Goal: Task Accomplishment & Management: Manage account settings

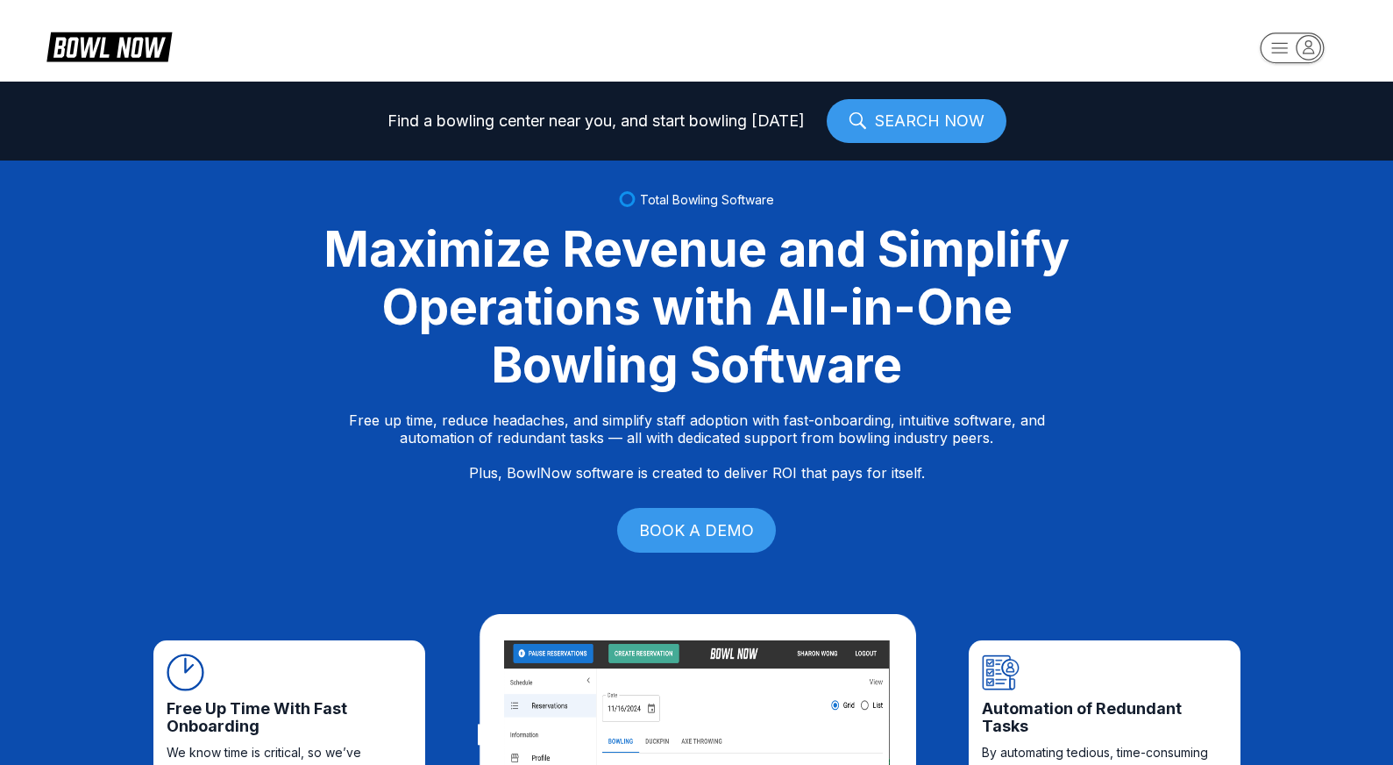
click at [1293, 41] on rect "button" at bounding box center [1292, 47] width 64 height 31
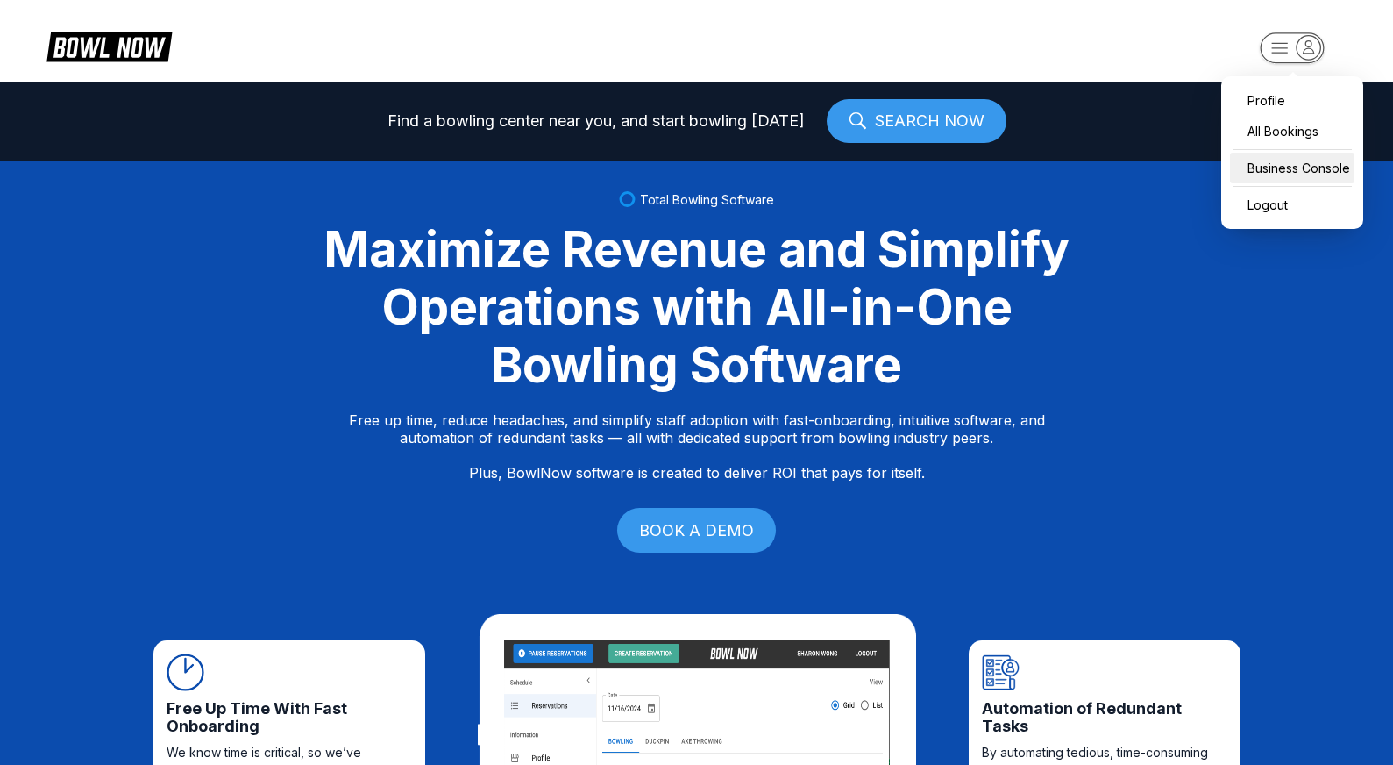
click at [1316, 166] on div "Business Console" at bounding box center [1292, 168] width 125 height 31
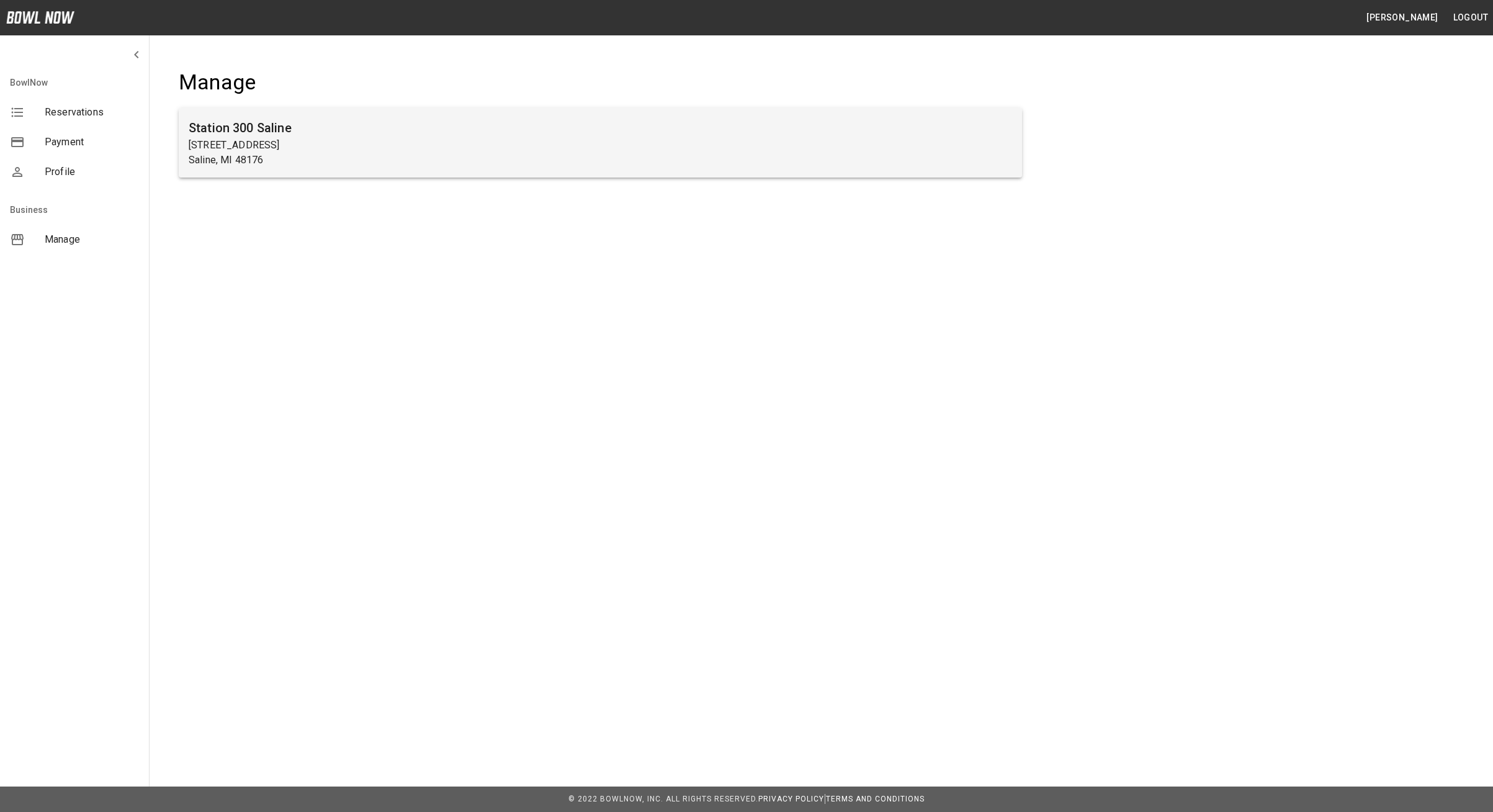
click at [801, 144] on p "[STREET_ADDRESS]" at bounding box center [600, 145] width 823 height 15
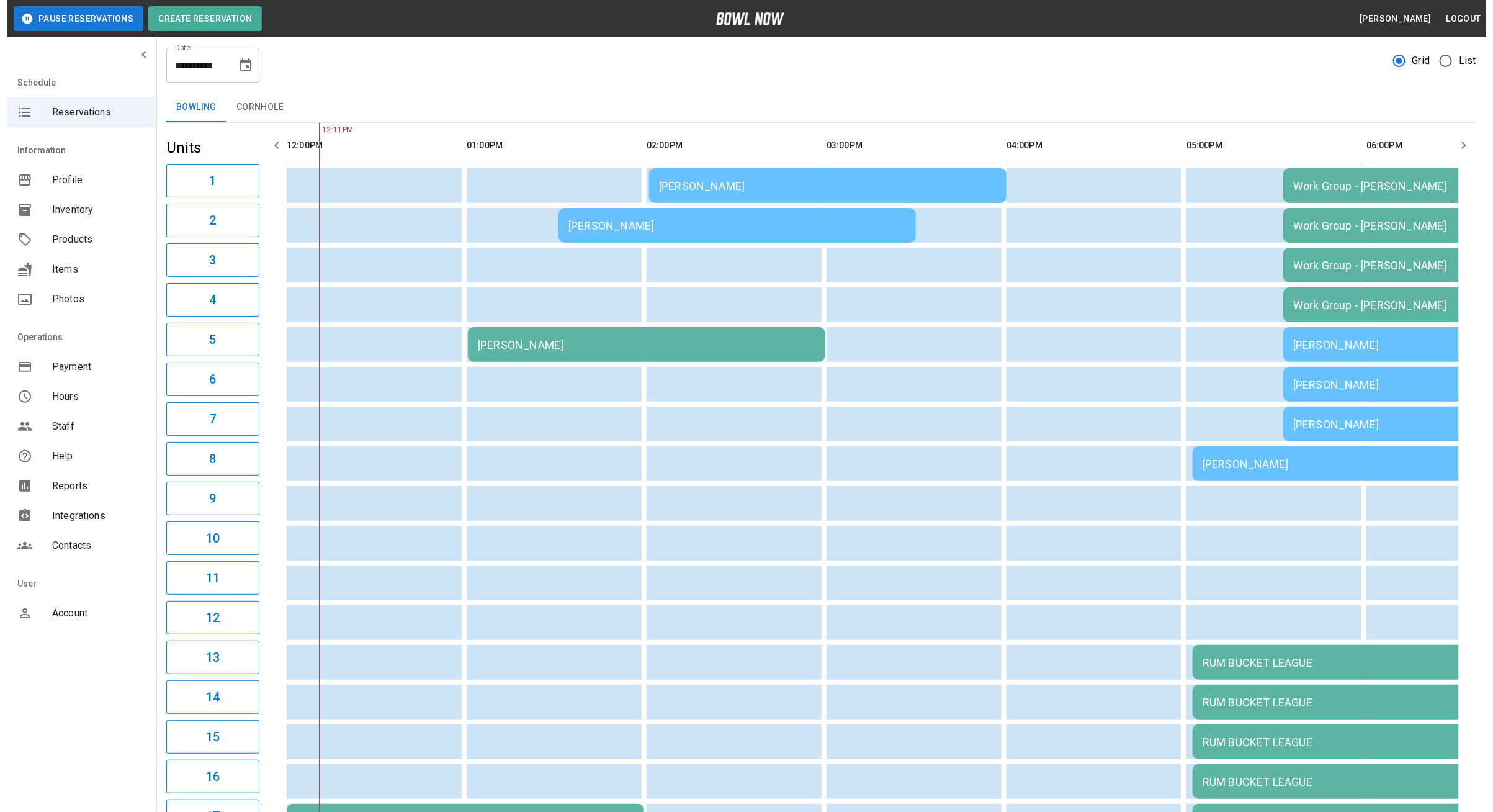
scroll to position [12, 0]
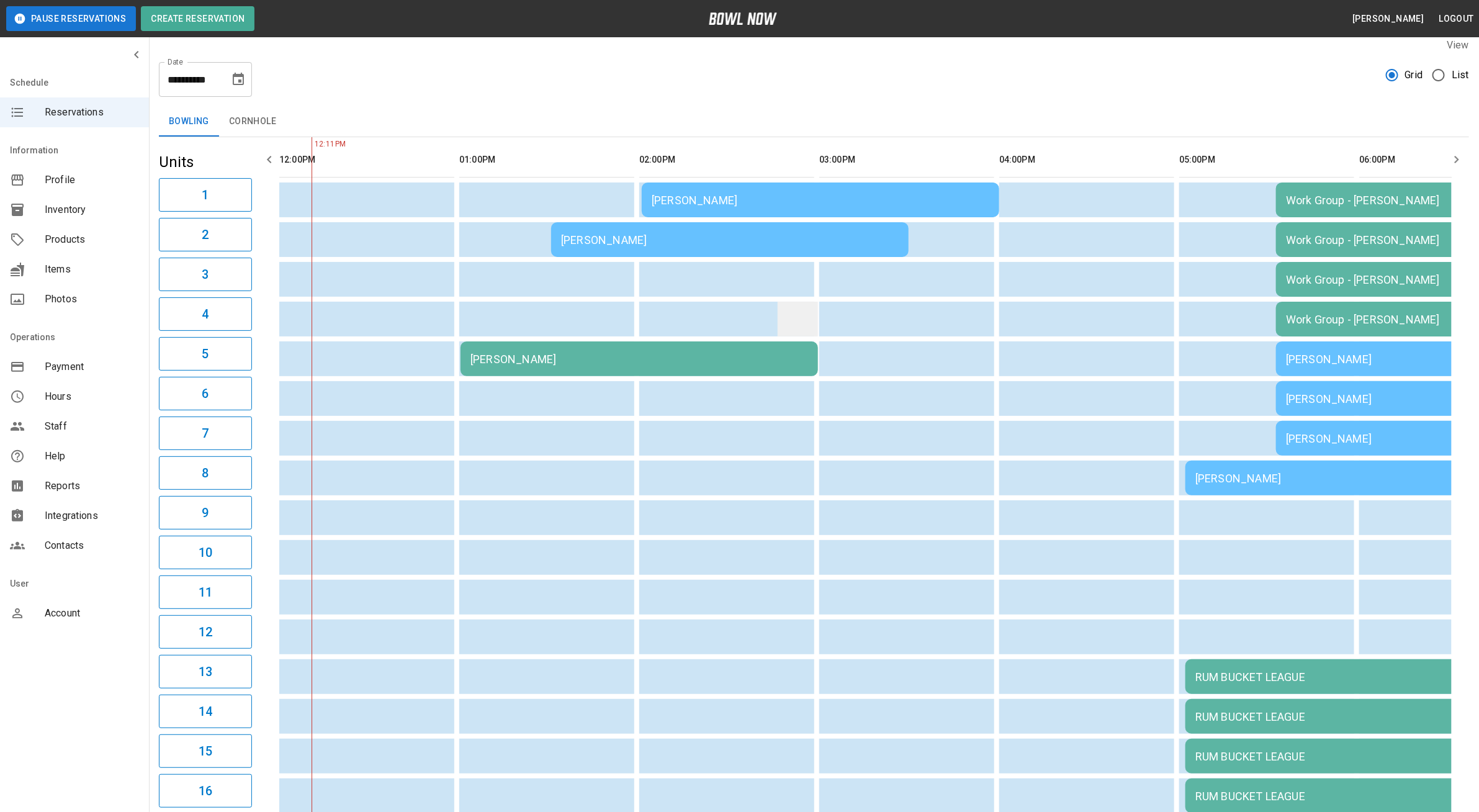
click at [778, 328] on td "sticky table" at bounding box center [798, 319] width 40 height 35
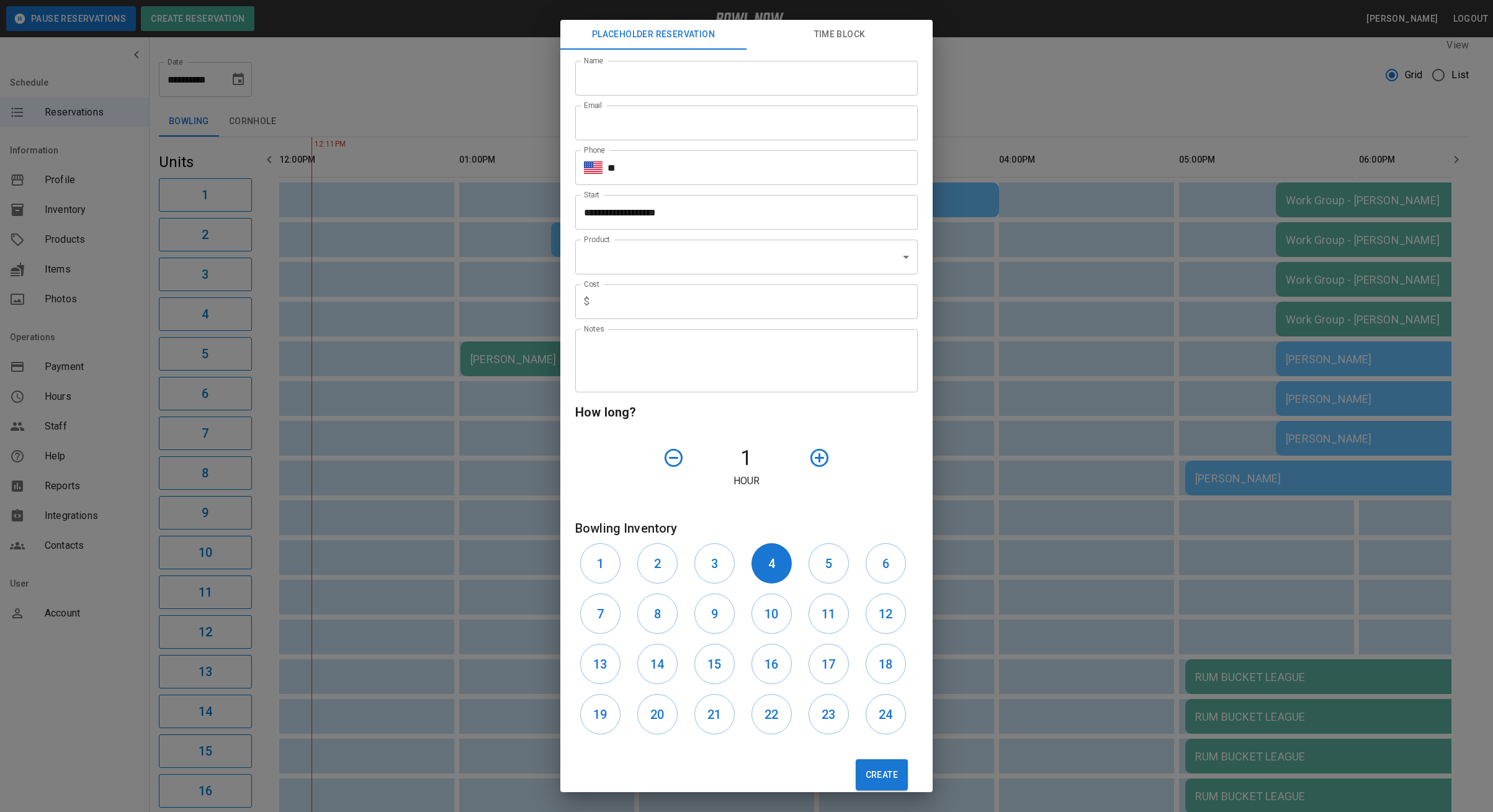
click at [1021, 69] on div "**********" at bounding box center [746, 406] width 1493 height 812
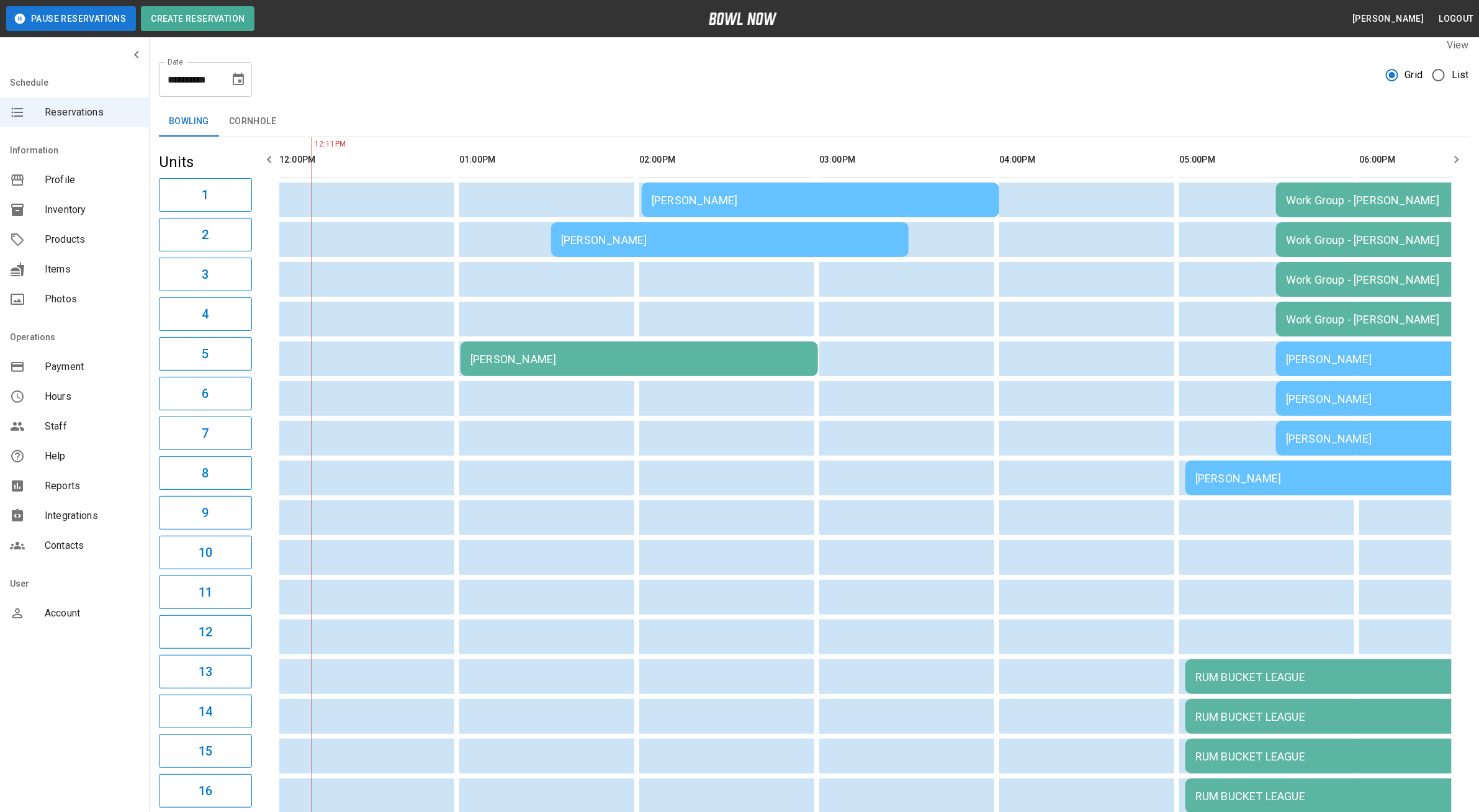
click at [750, 355] on div "[PERSON_NAME]" at bounding box center [639, 359] width 338 height 13
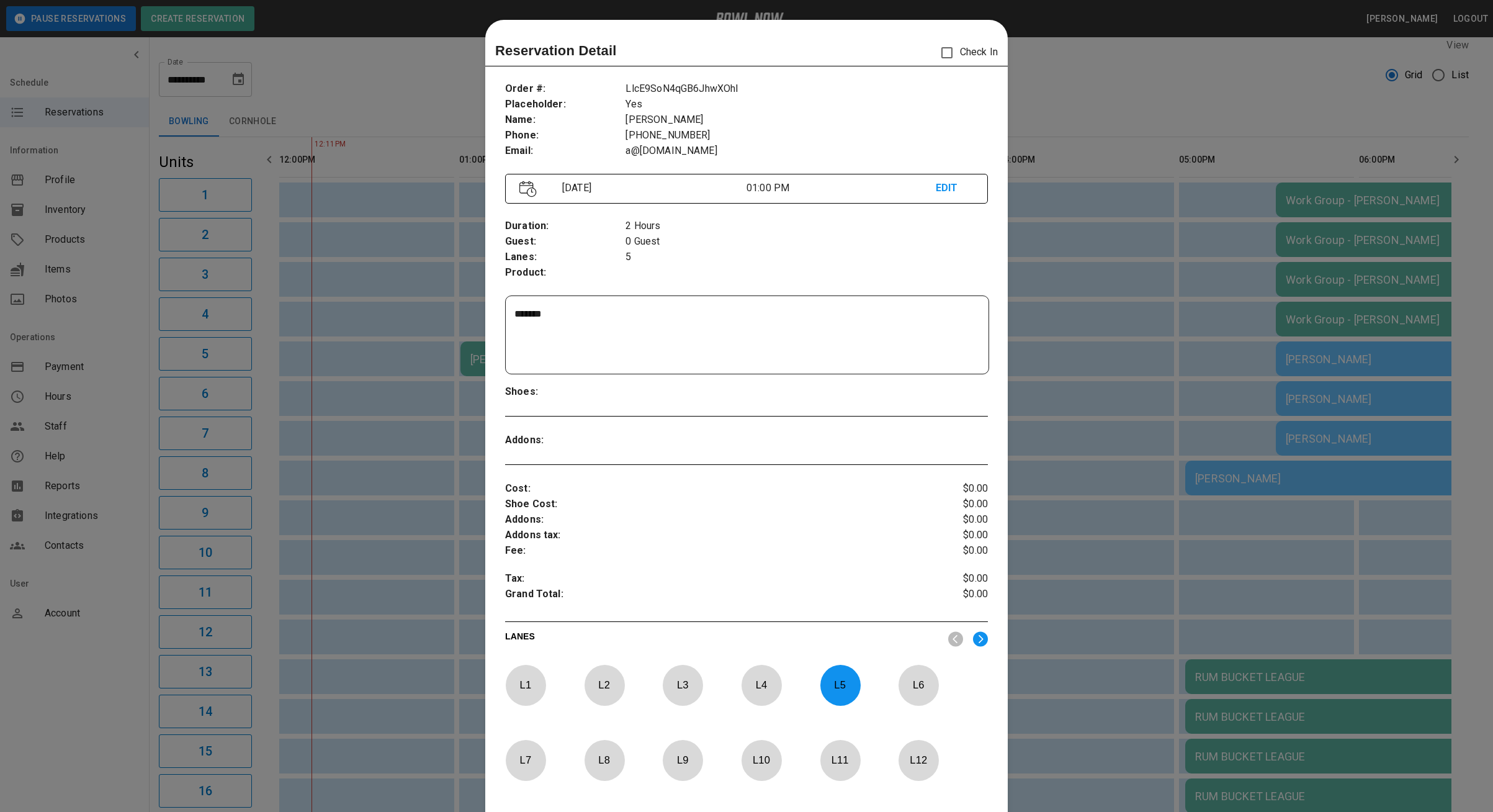
scroll to position [19, 0]
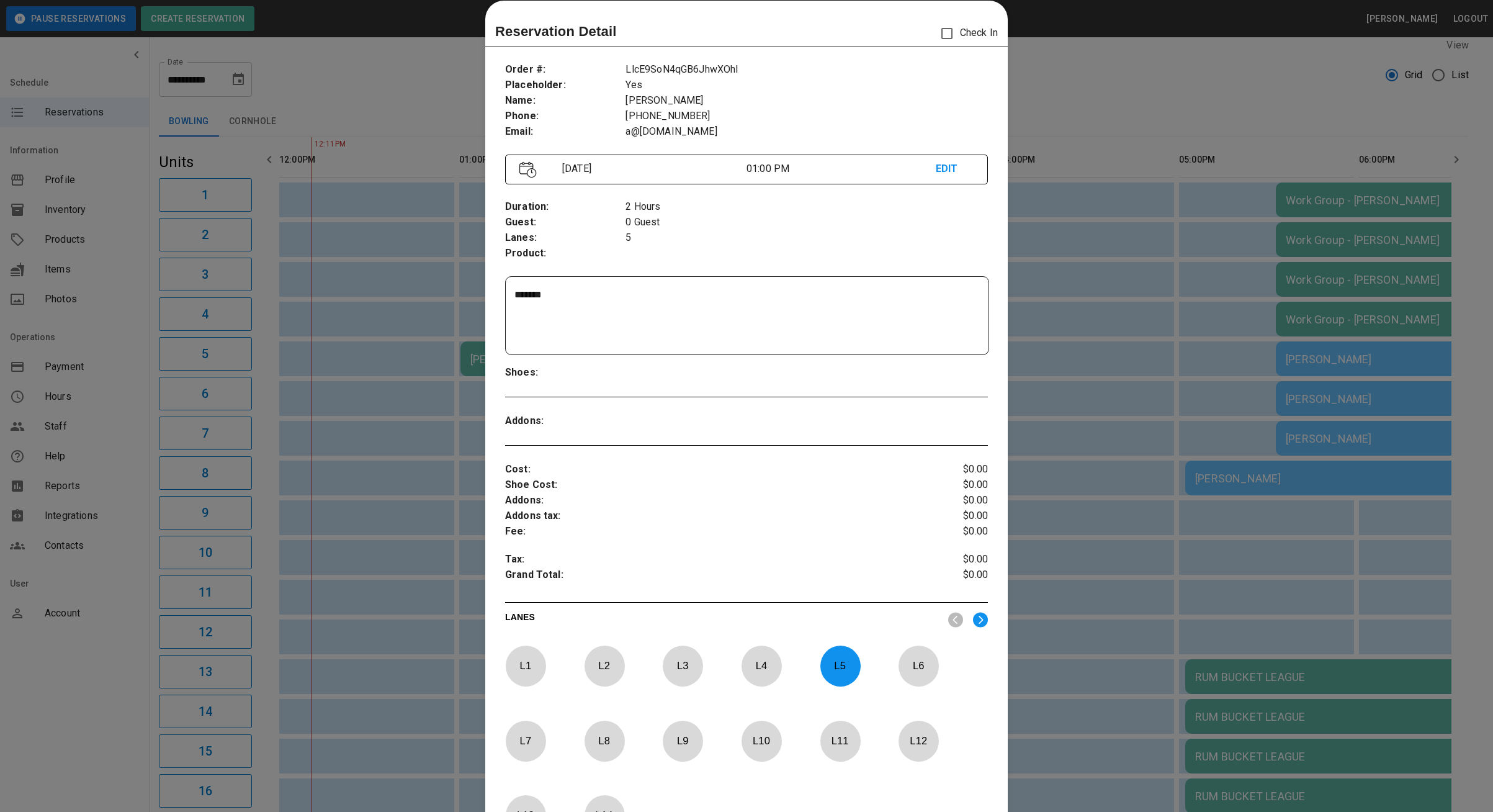
click at [1121, 62] on div at bounding box center [746, 406] width 1493 height 812
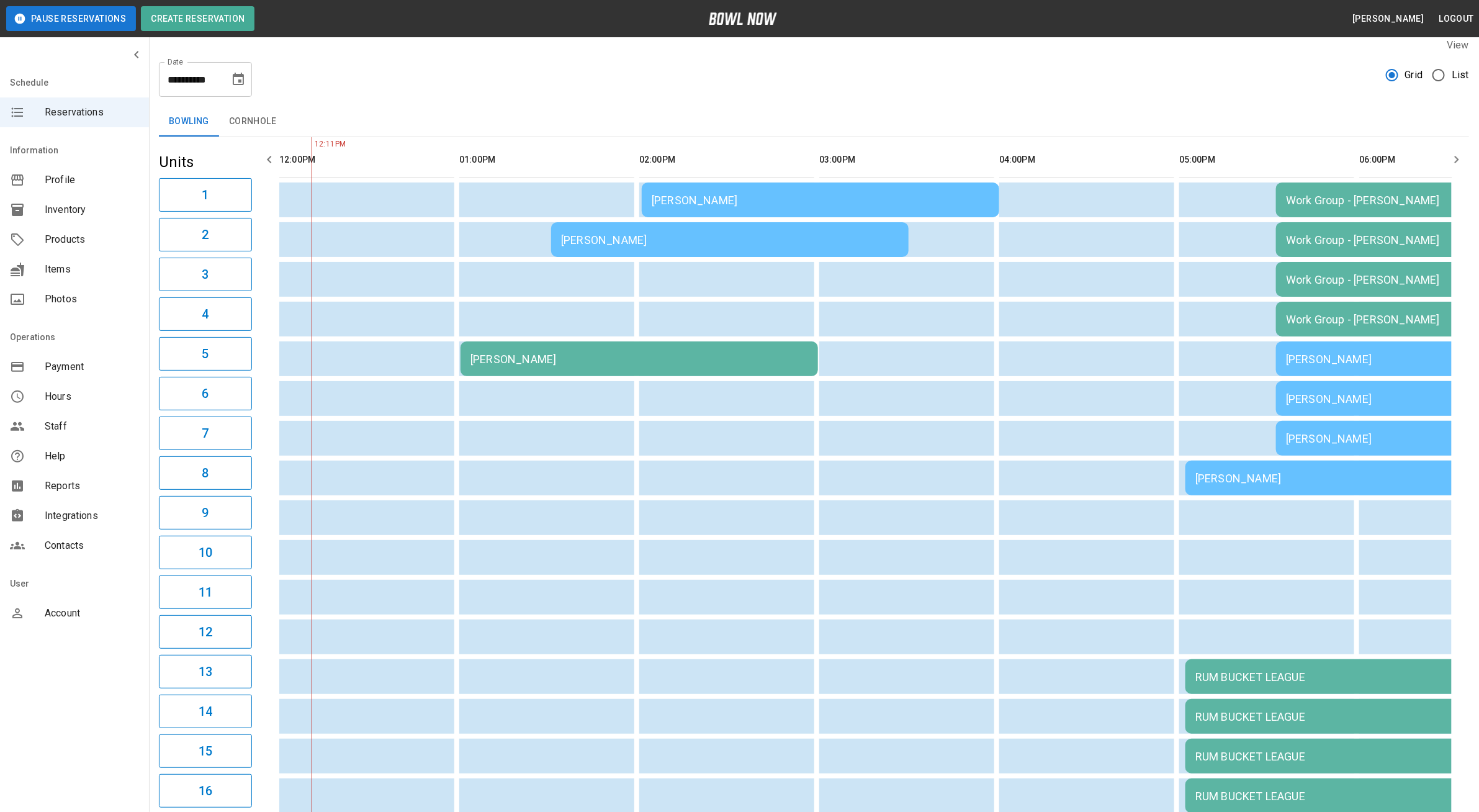
click at [852, 234] on div "[PERSON_NAME]" at bounding box center [730, 240] width 338 height 13
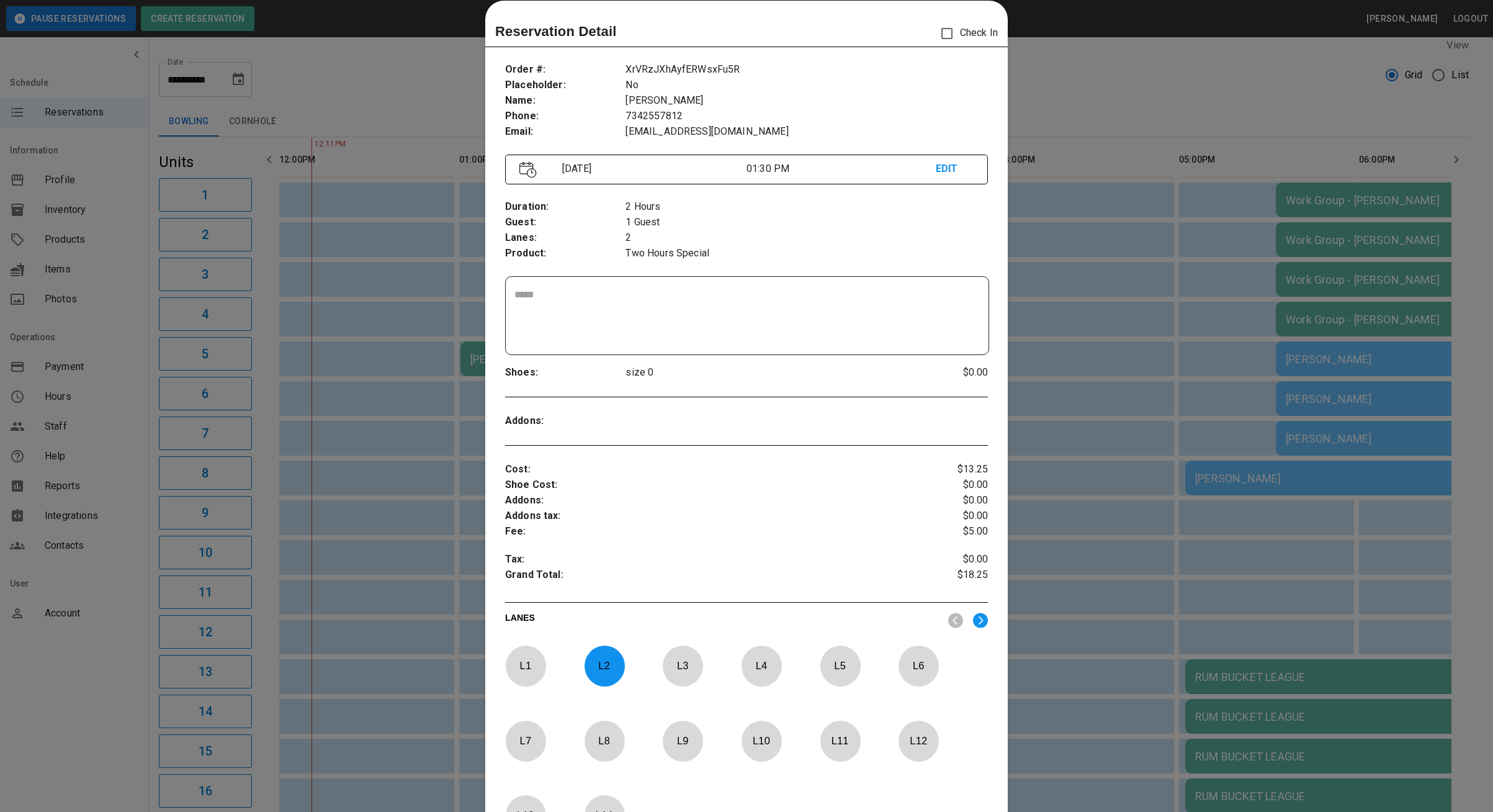
click at [1090, 67] on div at bounding box center [746, 406] width 1493 height 812
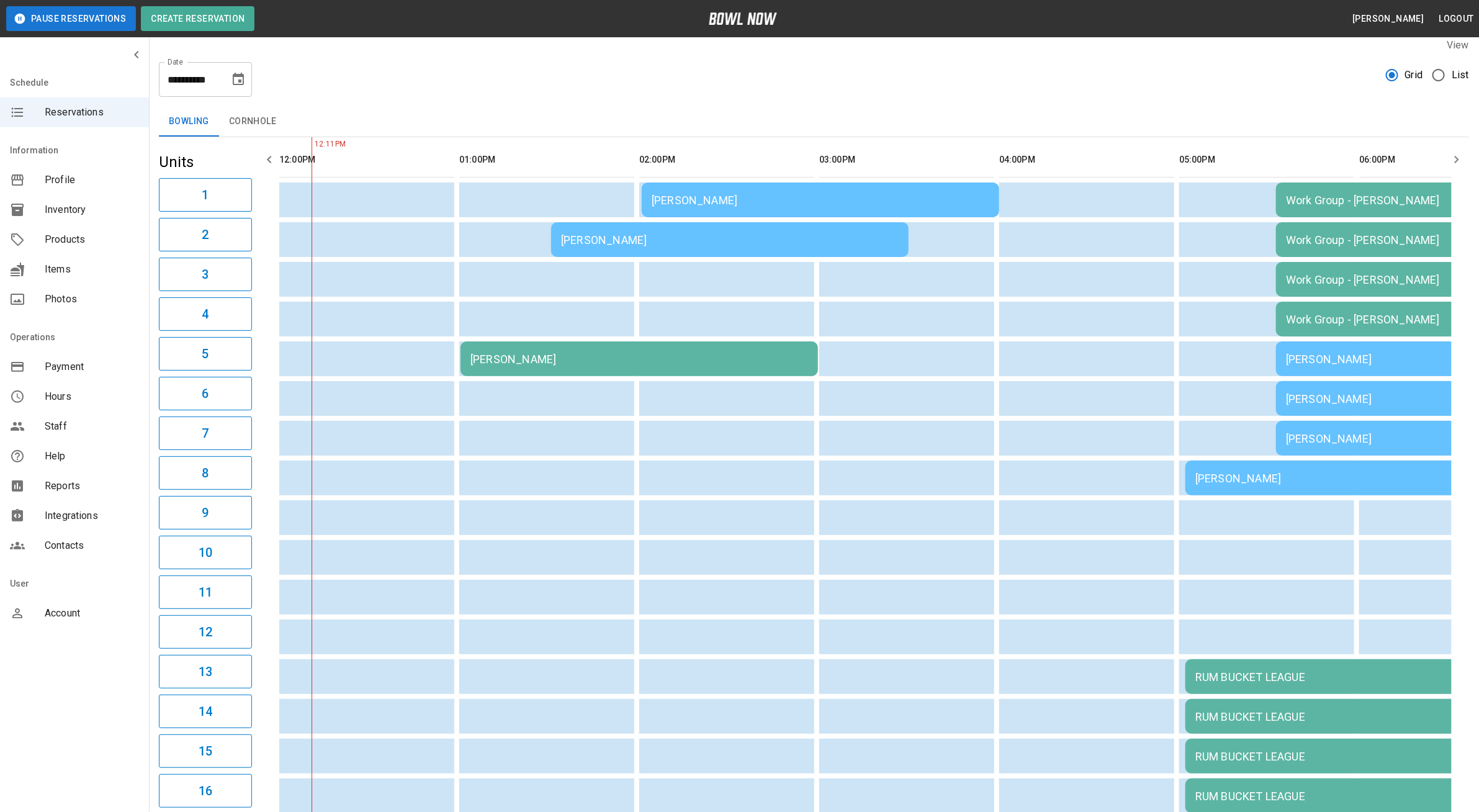
click at [940, 194] on div "[PERSON_NAME]" at bounding box center [821, 200] width 338 height 13
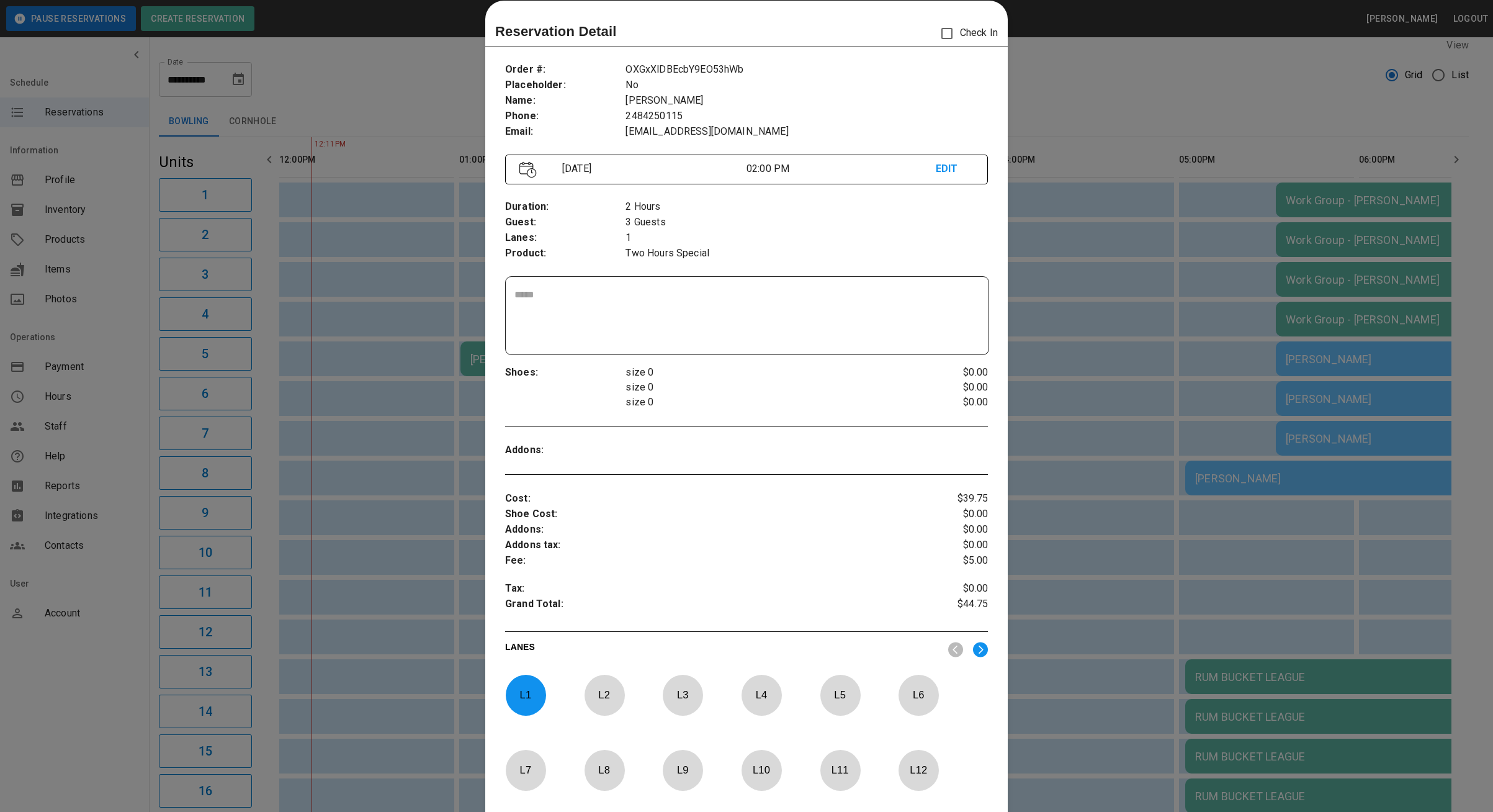
click at [1095, 82] on div at bounding box center [746, 406] width 1493 height 812
